Goal: Transaction & Acquisition: Purchase product/service

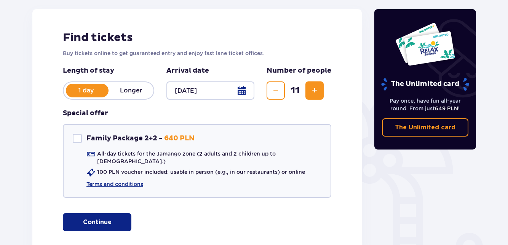
scroll to position [115, 0]
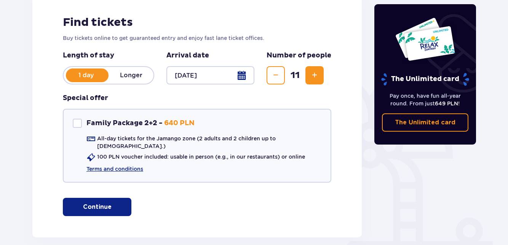
click at [91, 203] on p "Continue" at bounding box center [97, 207] width 29 height 8
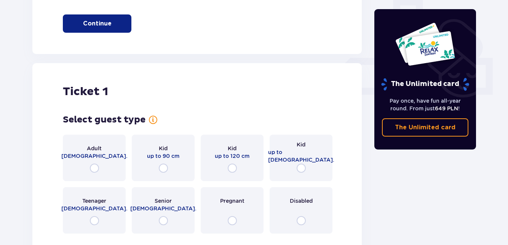
scroll to position [299, 0]
click at [173, 204] on span "[DEMOGRAPHIC_DATA]." at bounding box center [163, 208] width 66 height 8
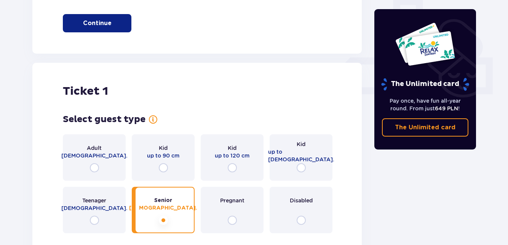
click at [166, 216] on input "radio" at bounding box center [163, 220] width 9 height 9
radio input "true"
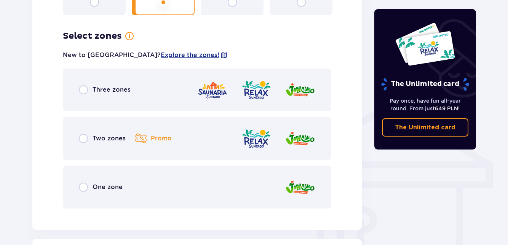
scroll to position [516, 0]
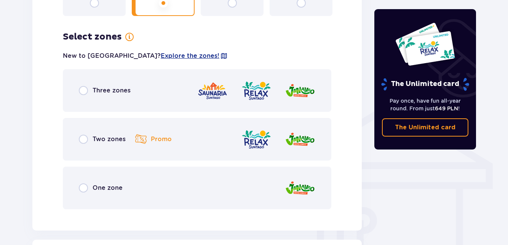
click at [86, 135] on input "radio" at bounding box center [83, 139] width 9 height 9
radio input "true"
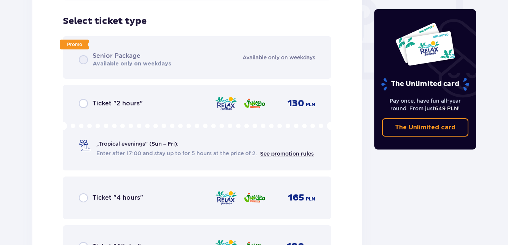
scroll to position [725, 0]
click at [87, 242] on input "radio" at bounding box center [83, 246] width 9 height 9
radio input "true"
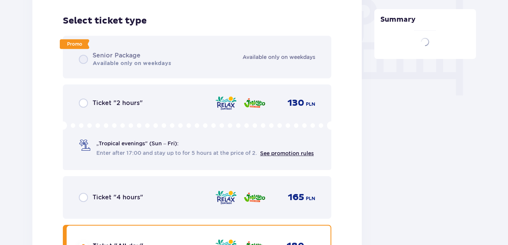
click at [86, 242] on input "radio" at bounding box center [83, 246] width 9 height 9
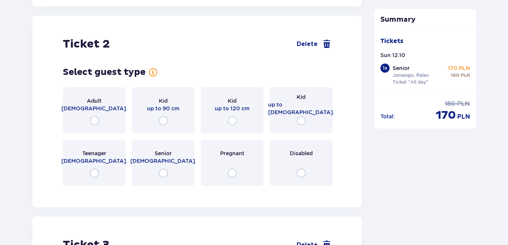
click at [161, 157] on span "[DEMOGRAPHIC_DATA]." at bounding box center [163, 161] width 66 height 8
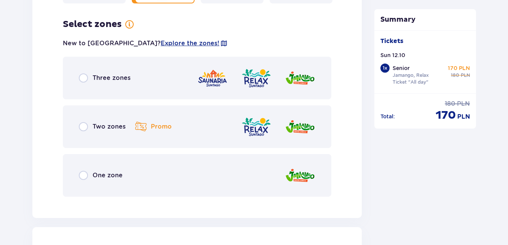
scroll to position [1193, 0]
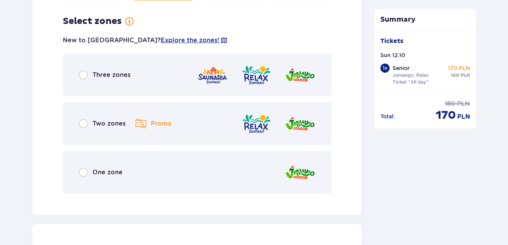
click at [81, 119] on input "radio" at bounding box center [83, 123] width 9 height 9
radio input "true"
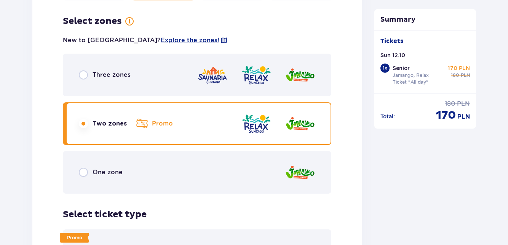
click at [86, 119] on input "radio" at bounding box center [83, 123] width 9 height 9
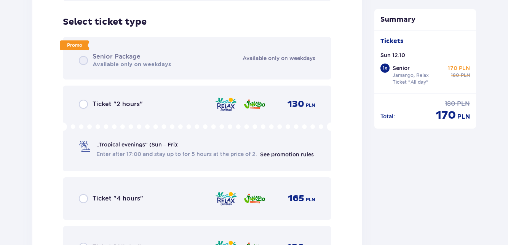
scroll to position [1387, 0]
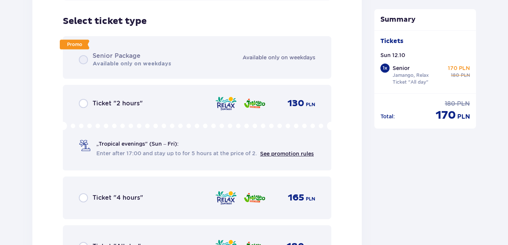
click at [84, 242] on input "radio" at bounding box center [83, 246] width 9 height 9
radio input "true"
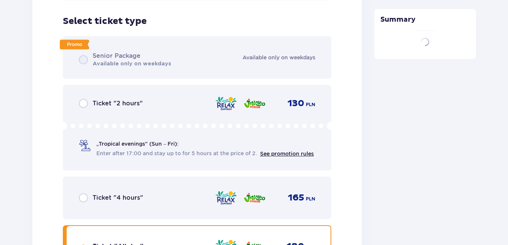
scroll to position [1670, 0]
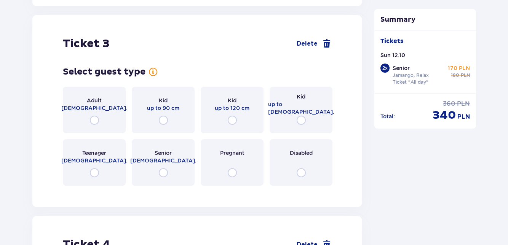
click at [303, 116] on input "radio" at bounding box center [300, 120] width 9 height 9
radio input "true"
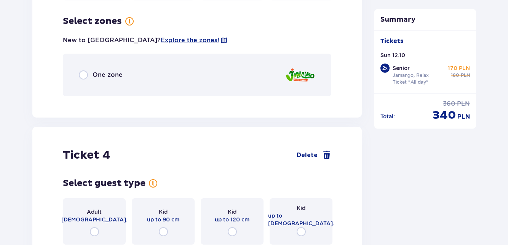
scroll to position [1855, 0]
click at [95, 71] on span "One zone" at bounding box center [107, 74] width 30 height 8
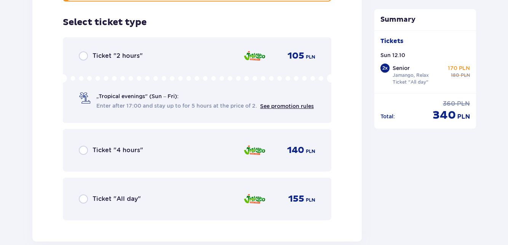
scroll to position [1951, 0]
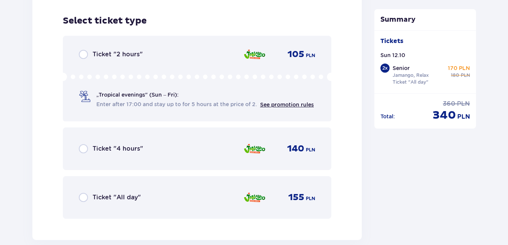
click at [87, 193] on input "radio" at bounding box center [83, 197] width 9 height 9
radio input "true"
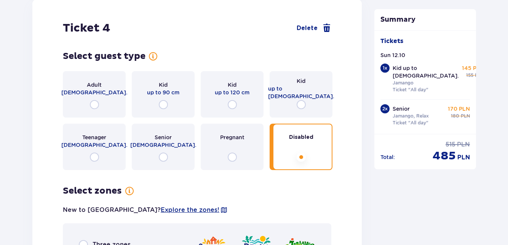
scroll to position [2201, 0]
click at [299, 100] on input "radio" at bounding box center [300, 104] width 9 height 9
radio input "true"
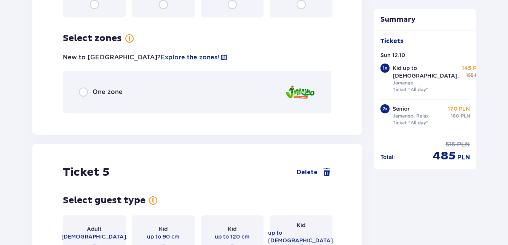
scroll to position [2371, 0]
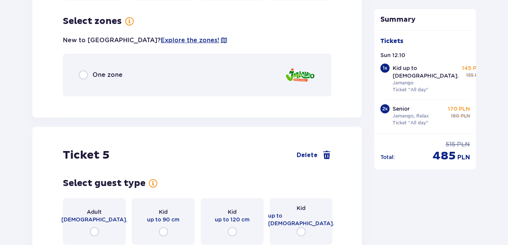
click at [83, 70] on input "radio" at bounding box center [83, 74] width 9 height 9
radio input "true"
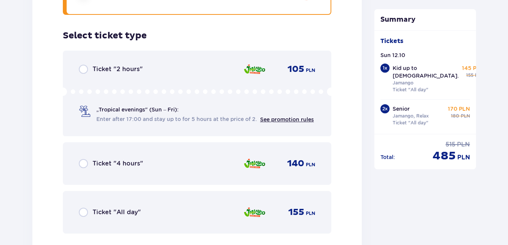
scroll to position [2454, 0]
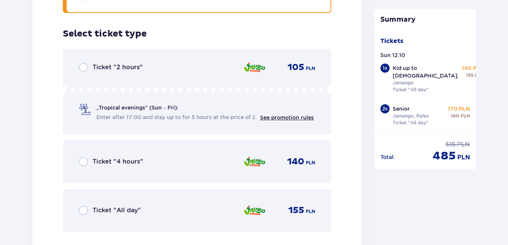
click at [83, 206] on input "radio" at bounding box center [83, 210] width 9 height 9
radio input "true"
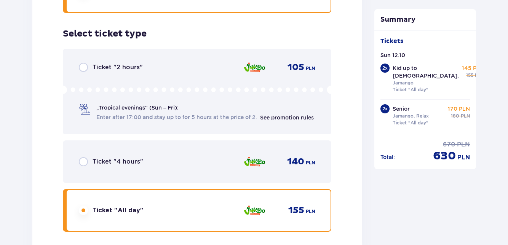
scroll to position [2701, 0]
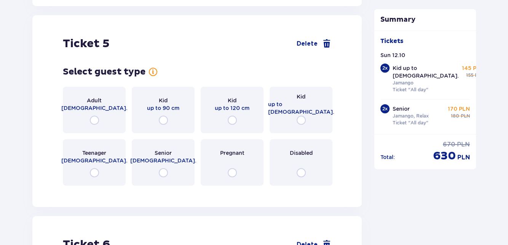
click at [105, 165] on div "Teenager [DEMOGRAPHIC_DATA]." at bounding box center [94, 162] width 63 height 46
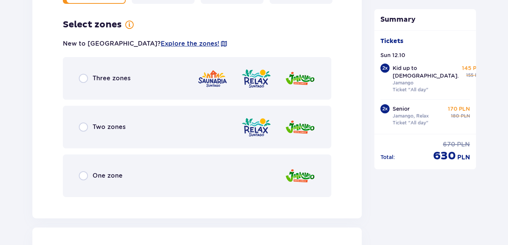
scroll to position [2887, 0]
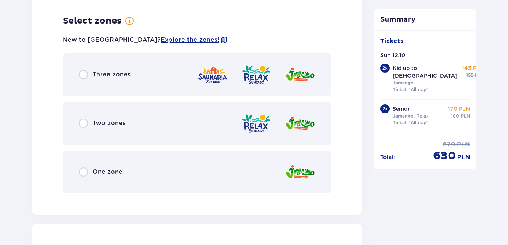
click at [84, 122] on input "radio" at bounding box center [83, 123] width 9 height 9
radio input "true"
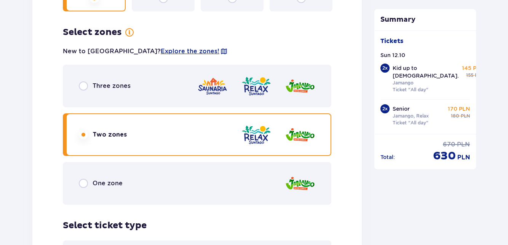
scroll to position [2873, 0]
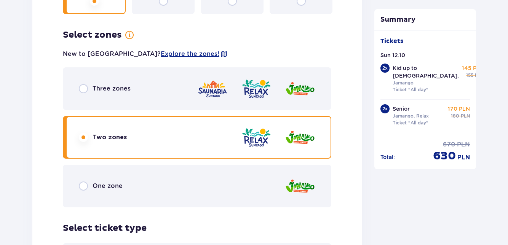
click at [86, 182] on input "radio" at bounding box center [83, 186] width 9 height 9
radio input "true"
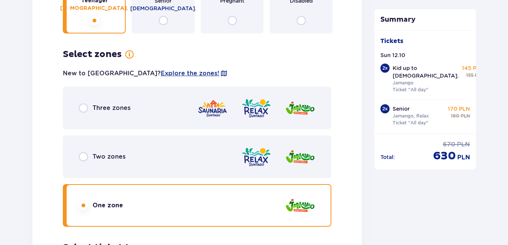
scroll to position [2852, 0]
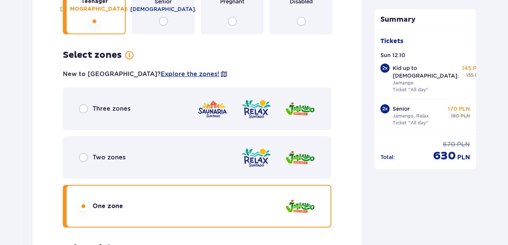
click at [86, 153] on input "radio" at bounding box center [83, 157] width 9 height 9
radio input "true"
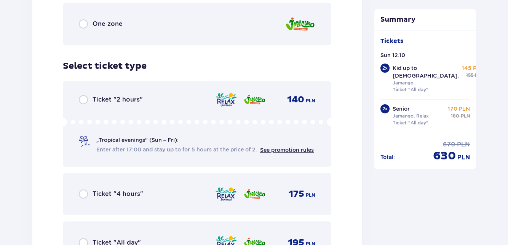
scroll to position [3065, 0]
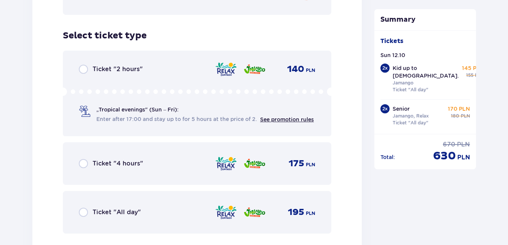
click at [94, 208] on span "Ticket "All day"" at bounding box center [116, 212] width 48 height 8
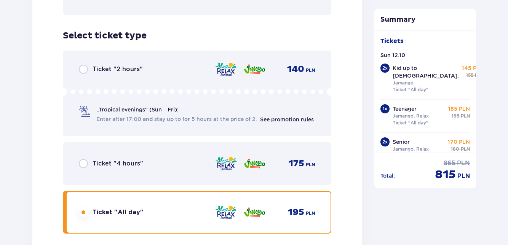
scroll to position [3314, 0]
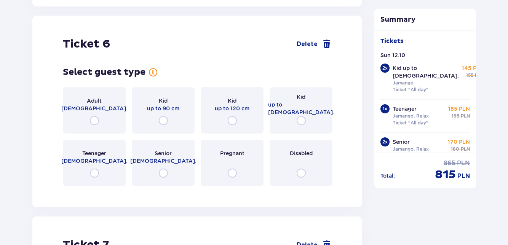
click at [96, 169] on input "radio" at bounding box center [94, 173] width 9 height 9
radio input "true"
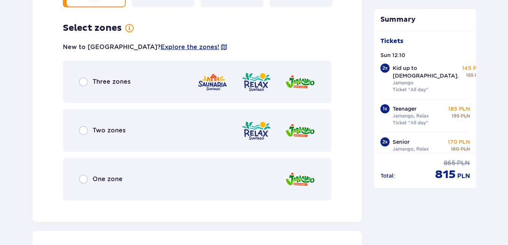
scroll to position [3499, 0]
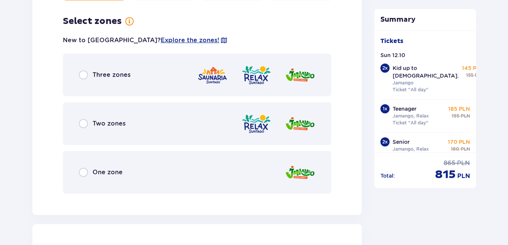
click at [87, 119] on input "radio" at bounding box center [83, 123] width 9 height 9
radio input "true"
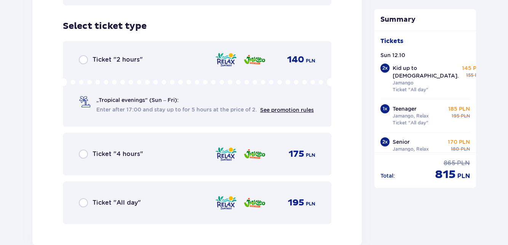
scroll to position [3693, 0]
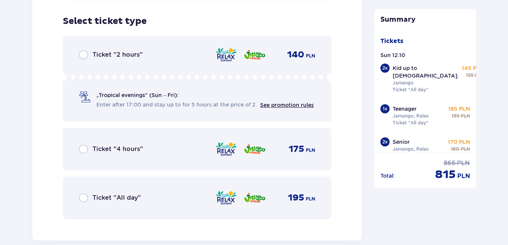
click at [83, 193] on input "radio" at bounding box center [83, 197] width 9 height 9
radio input "true"
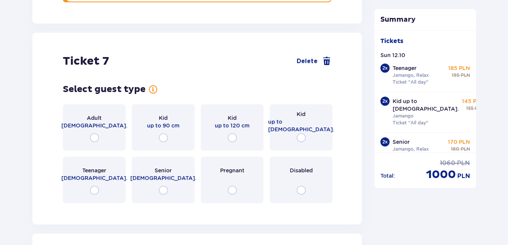
scroll to position [3909, 0]
click at [98, 134] on input "radio" at bounding box center [94, 138] width 9 height 9
radio input "true"
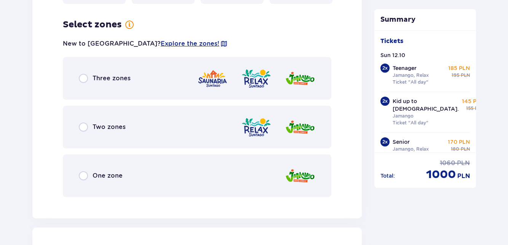
scroll to position [4113, 0]
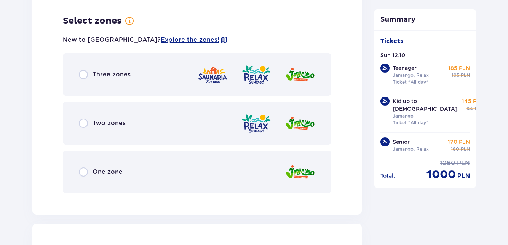
click at [82, 119] on input "radio" at bounding box center [83, 123] width 9 height 9
radio input "true"
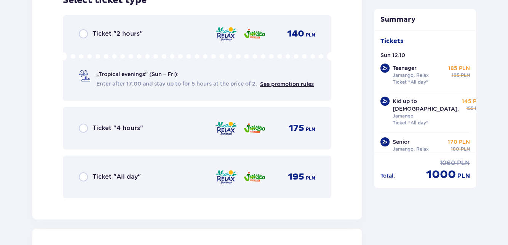
scroll to position [4330, 0]
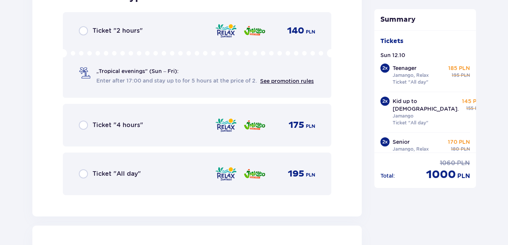
click at [86, 169] on input "radio" at bounding box center [83, 173] width 9 height 9
radio input "true"
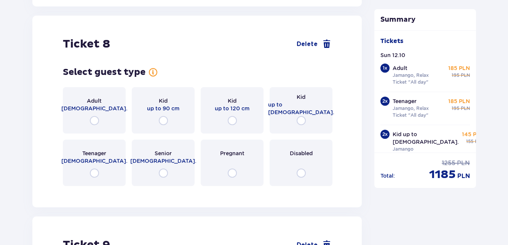
click at [93, 116] on input "radio" at bounding box center [94, 120] width 9 height 9
radio input "true"
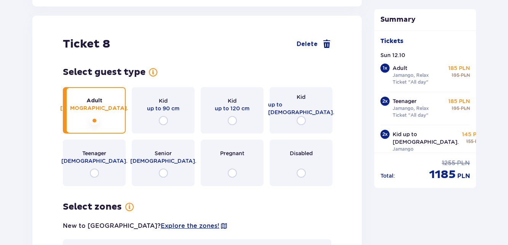
click at [103, 105] on span "[DEMOGRAPHIC_DATA]." at bounding box center [94, 109] width 68 height 8
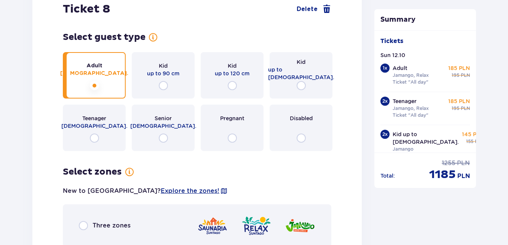
scroll to position [4725, 0]
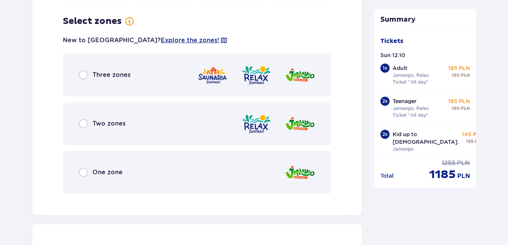
click at [83, 70] on input "radio" at bounding box center [83, 74] width 9 height 9
radio input "true"
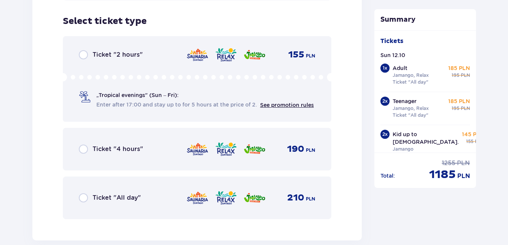
scroll to position [4915, 0]
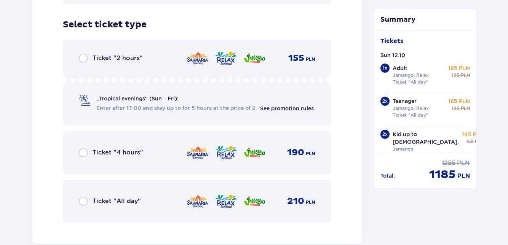
click at [84, 197] on input "radio" at bounding box center [83, 201] width 9 height 9
radio input "true"
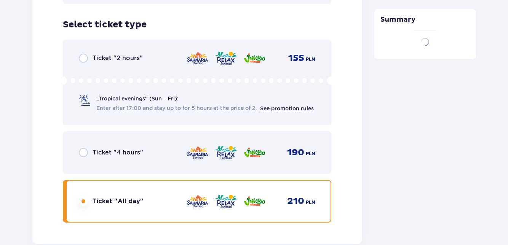
scroll to position [4941, 0]
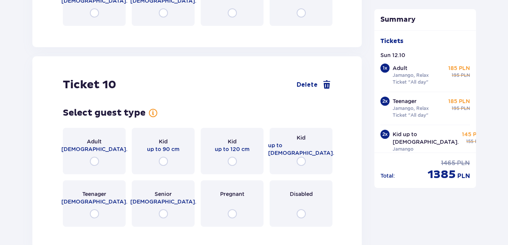
scroll to position [5314, 0]
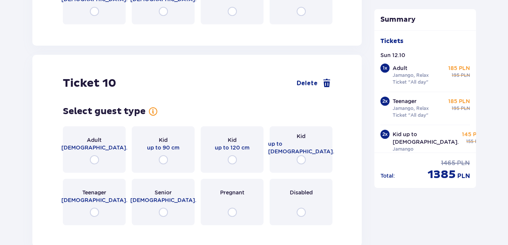
click at [97, 155] on input "radio" at bounding box center [94, 159] width 9 height 9
radio input "true"
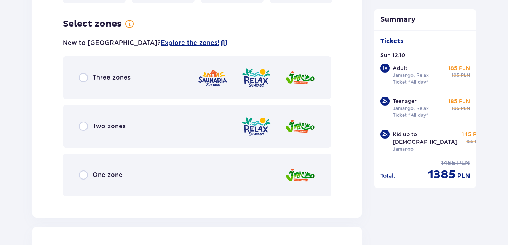
scroll to position [5540, 0]
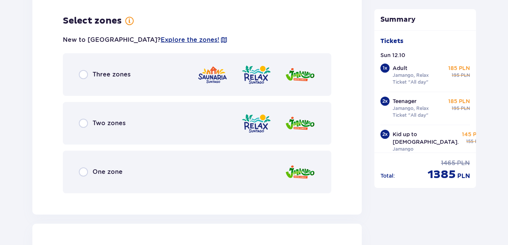
click at [87, 70] on input "radio" at bounding box center [83, 74] width 9 height 9
radio input "true"
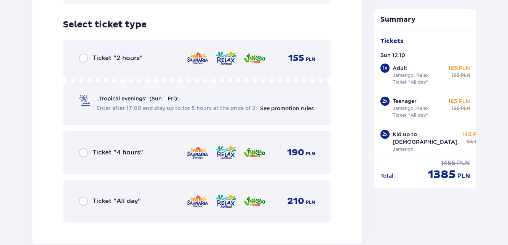
scroll to position [5733, 0]
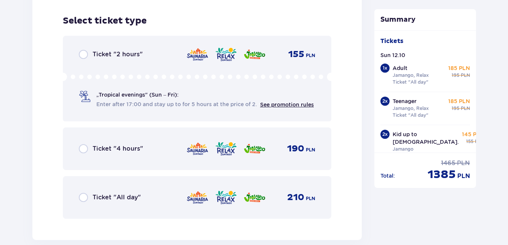
click at [81, 193] on input "radio" at bounding box center [83, 197] width 9 height 9
radio input "true"
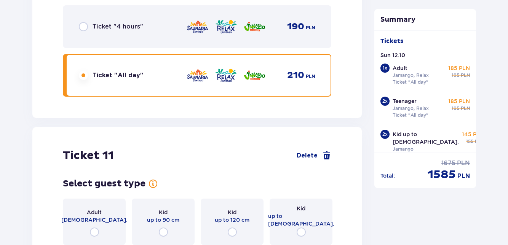
scroll to position [5855, 0]
click at [93, 227] on input "radio" at bounding box center [94, 231] width 9 height 9
radio input "true"
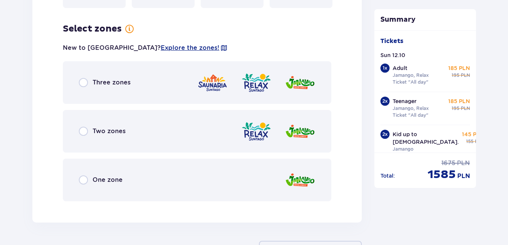
scroll to position [6152, 0]
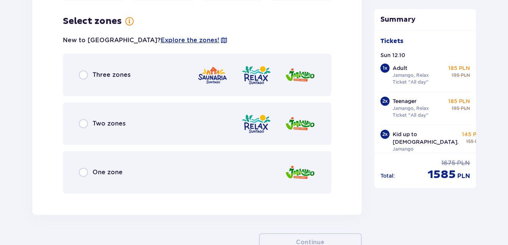
click at [87, 72] on input "radio" at bounding box center [83, 74] width 9 height 9
radio input "true"
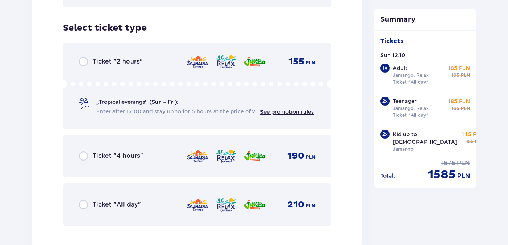
scroll to position [6345, 0]
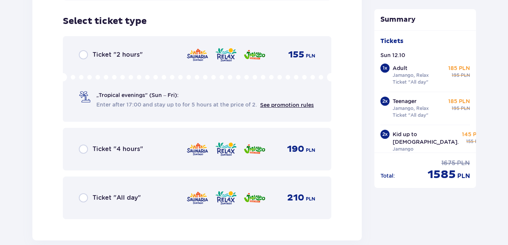
click at [84, 193] on input "radio" at bounding box center [83, 197] width 9 height 9
radio input "true"
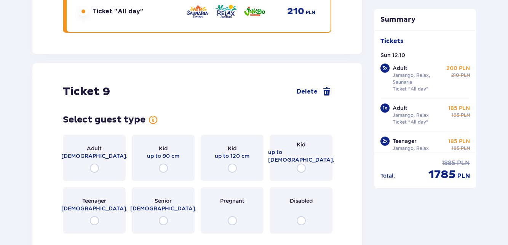
scroll to position [5106, 0]
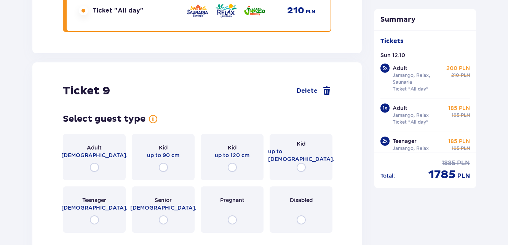
click at [97, 163] on input "radio" at bounding box center [94, 167] width 9 height 9
radio input "true"
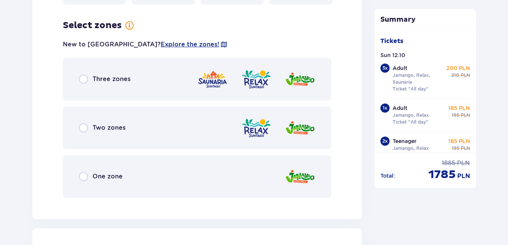
scroll to position [5339, 0]
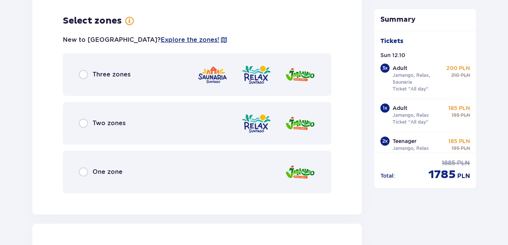
click at [85, 70] on input "radio" at bounding box center [83, 74] width 9 height 9
radio input "true"
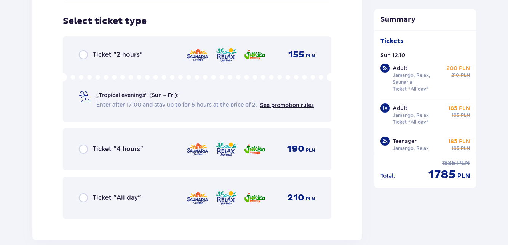
scroll to position [5532, 0]
click at [86, 193] on input "radio" at bounding box center [83, 197] width 9 height 9
radio input "true"
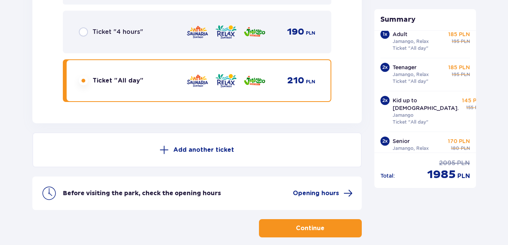
scroll to position [79, 0]
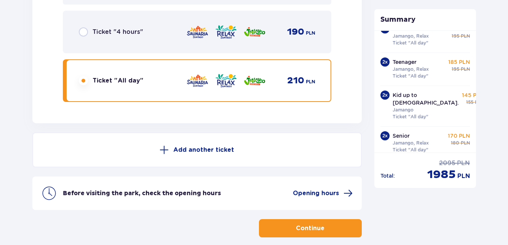
click at [339, 223] on button "Continue" at bounding box center [310, 228] width 103 height 18
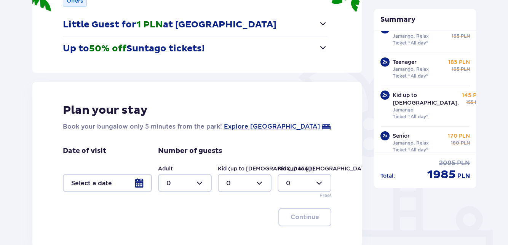
scroll to position [170, 0]
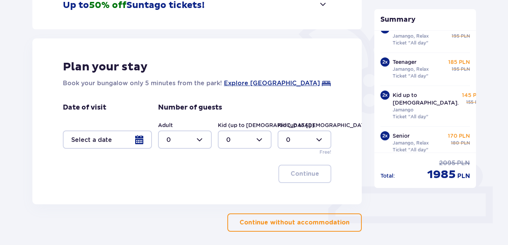
click at [340, 220] on p "Continue without accommodation" at bounding box center [294, 222] width 110 height 8
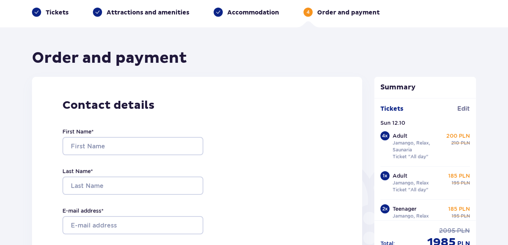
scroll to position [33, 0]
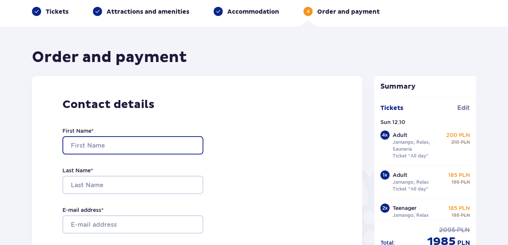
click at [150, 148] on input "First Name *" at bounding box center [132, 145] width 141 height 18
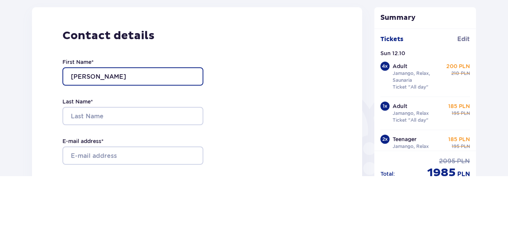
type input "[PERSON_NAME]"
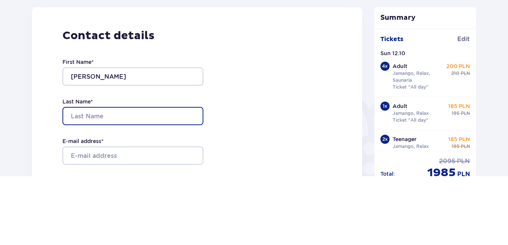
click at [178, 187] on input "Last Name *" at bounding box center [132, 185] width 141 height 18
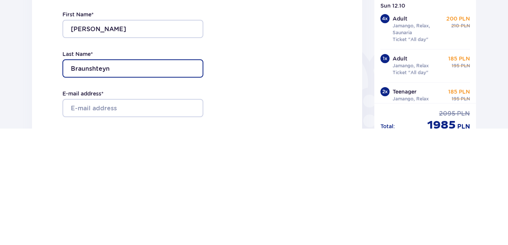
type input "Braunshteyn"
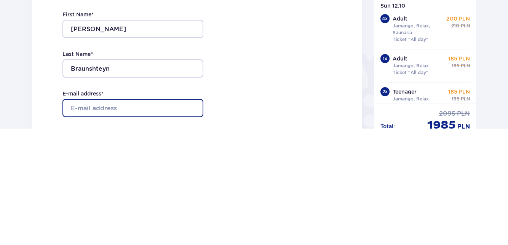
click at [180, 225] on input "E-mail address *" at bounding box center [132, 224] width 141 height 18
type input "[EMAIL_ADDRESS][PERSON_NAME][DOMAIN_NAME]"
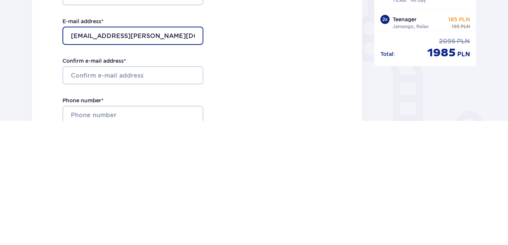
scroll to position [100, 0]
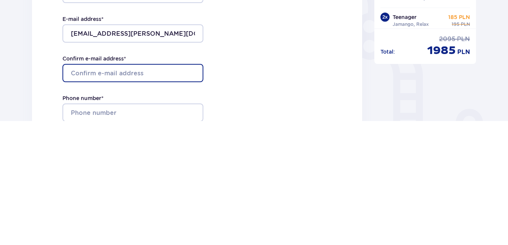
click at [181, 199] on input "Confirm e-mail address *" at bounding box center [132, 197] width 141 height 18
type input "[EMAIL_ADDRESS][PERSON_NAME][DOMAIN_NAME]"
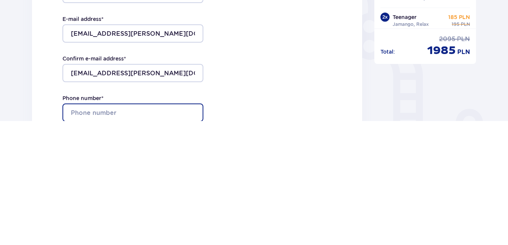
click at [176, 239] on input "Phone number *" at bounding box center [132, 237] width 141 height 18
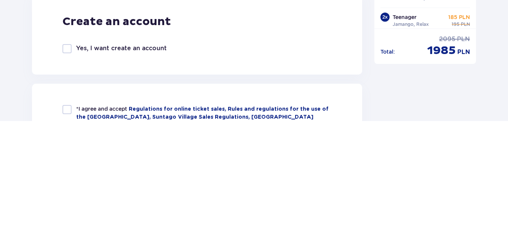
scroll to position [323, 0]
type input "[PHONE_NUMBER]"
click at [70, 175] on div at bounding box center [66, 172] width 9 height 9
checkbox input "true"
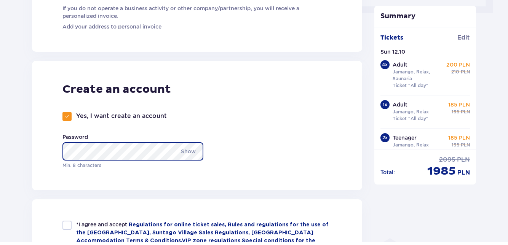
scroll to position [376, 0]
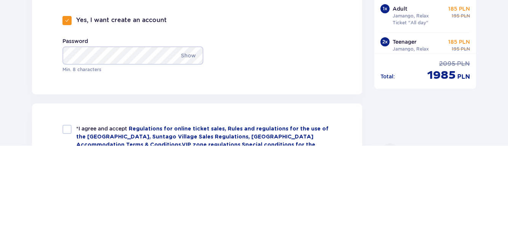
click at [193, 153] on p "Show" at bounding box center [188, 155] width 15 height 18
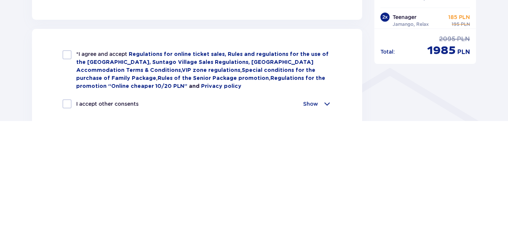
scroll to position [427, 0]
click at [68, 181] on div at bounding box center [66, 178] width 9 height 9
checkbox input "true"
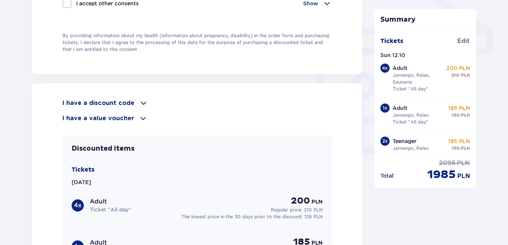
scroll to position [651, 0]
click at [77, 104] on p "I have a discount code" at bounding box center [98, 103] width 72 height 8
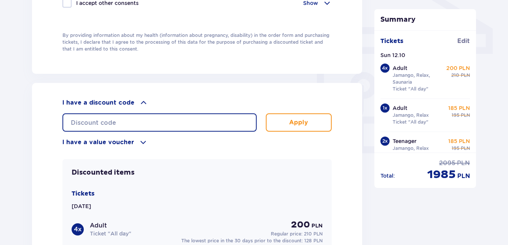
click at [84, 123] on input "text" at bounding box center [159, 122] width 194 height 18
type input "DANIELA15"
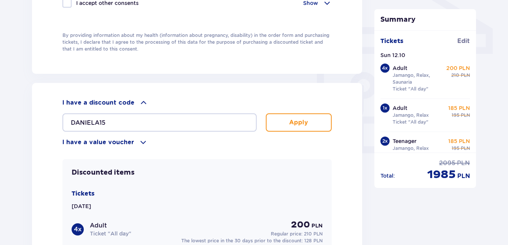
click at [312, 123] on button "Apply" at bounding box center [299, 122] width 66 height 18
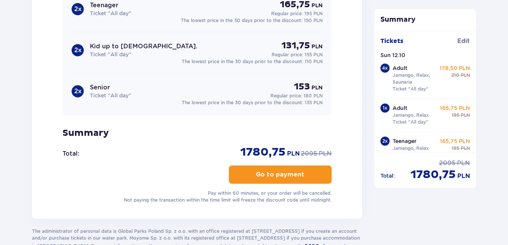
scroll to position [928, 0]
click at [301, 173] on span "button" at bounding box center [305, 174] width 9 height 9
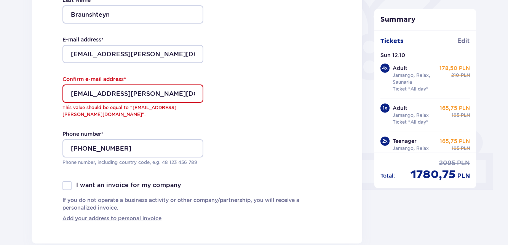
scroll to position [199, 0]
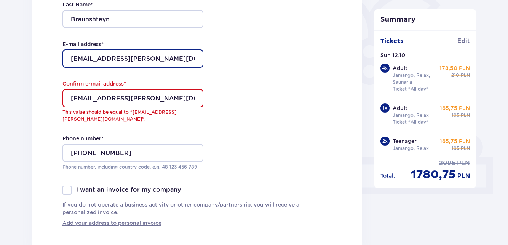
click at [78, 57] on input "[EMAIL_ADDRESS][PERSON_NAME][DOMAIN_NAME]" at bounding box center [132, 58] width 141 height 18
click at [76, 55] on input "[EMAIL_ADDRESS][PERSON_NAME][DOMAIN_NAME]" at bounding box center [132, 58] width 141 height 18
type input "[EMAIL_ADDRESS][PERSON_NAME][DOMAIN_NAME]"
click at [274, 73] on div "Contact details First Name * [PERSON_NAME] Last Name * [PERSON_NAME] E-mail add…" at bounding box center [197, 79] width 330 height 338
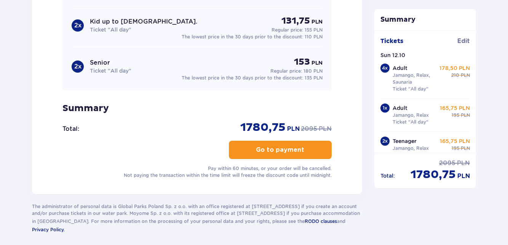
click at [314, 145] on button "Go to payment" at bounding box center [280, 150] width 103 height 18
